Goal: Navigation & Orientation: Find specific page/section

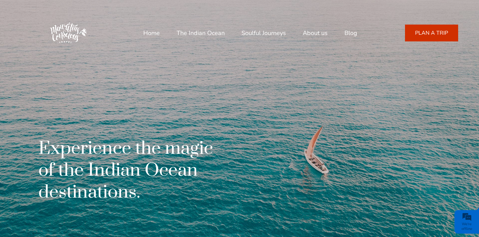
click at [348, 29] on link "Blog" at bounding box center [350, 33] width 13 height 16
